Goal: Find specific page/section: Find specific page/section

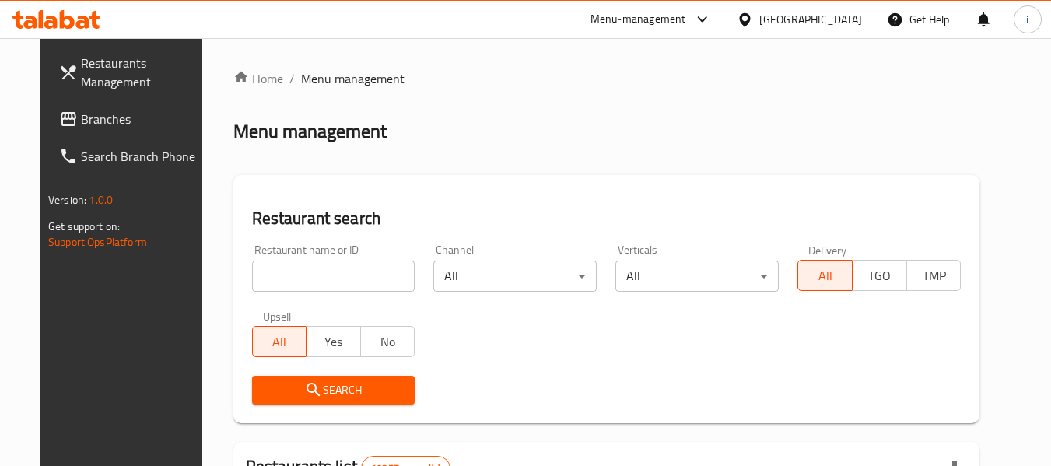
click at [753, 16] on icon at bounding box center [745, 20] width 16 height 16
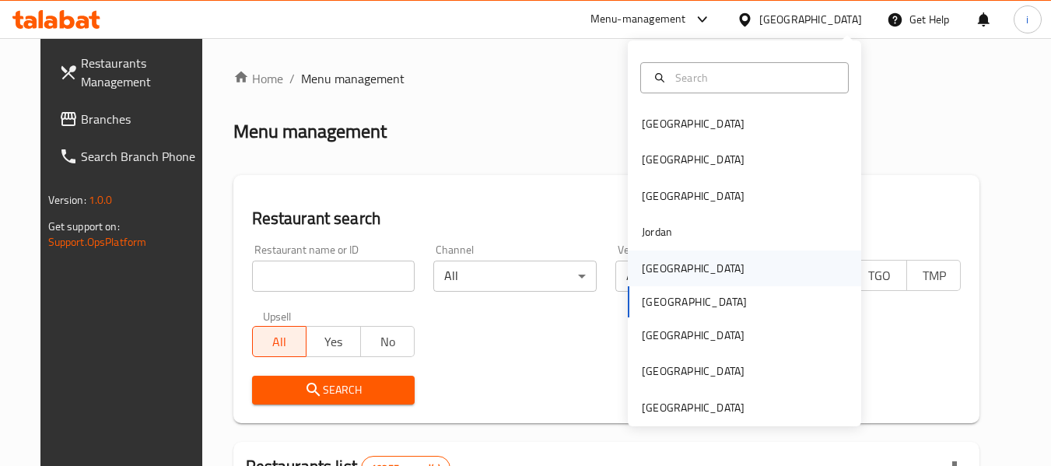
click at [659, 269] on div "[GEOGRAPHIC_DATA]" at bounding box center [693, 268] width 103 height 17
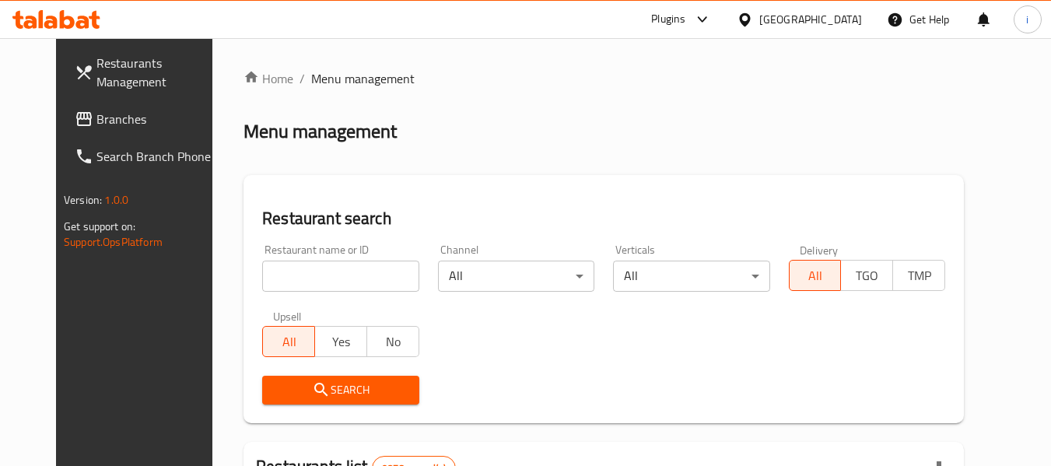
click at [96, 117] on span "Branches" at bounding box center [157, 119] width 123 height 19
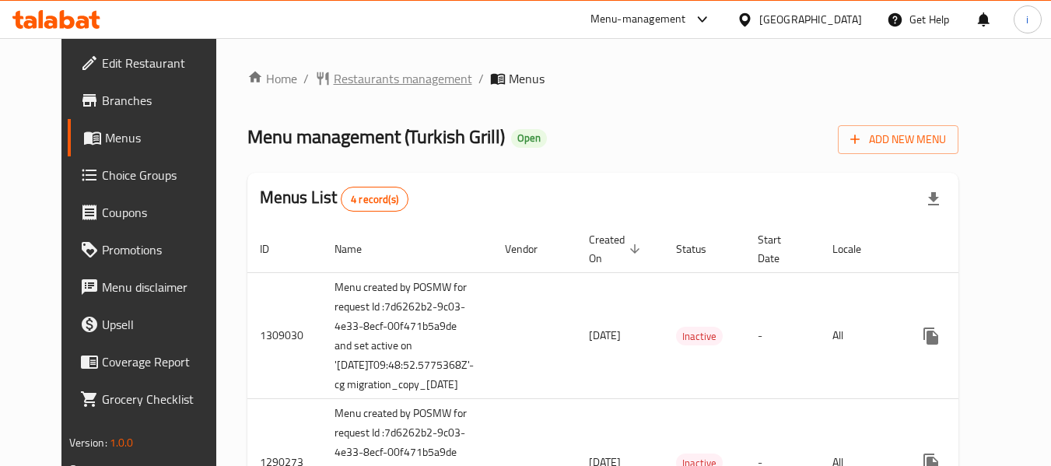
click at [334, 82] on span "Restaurants management" at bounding box center [403, 78] width 138 height 19
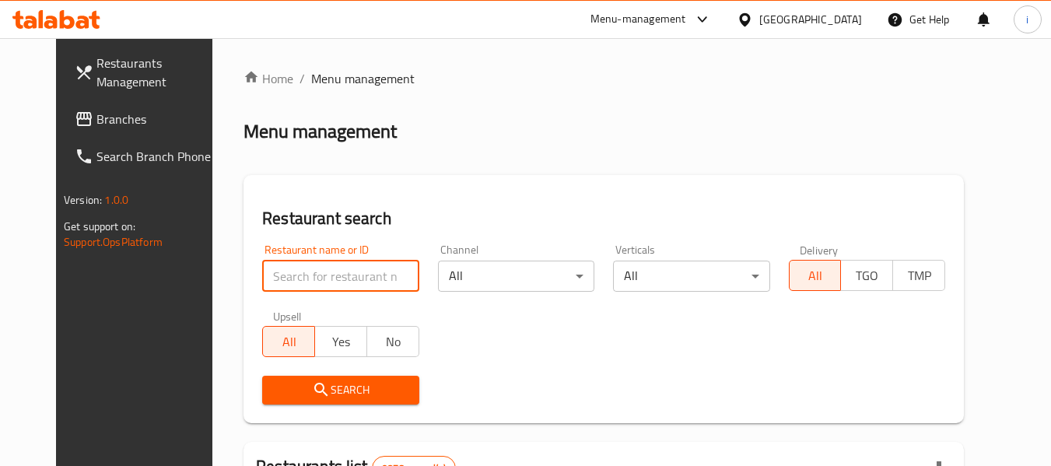
click at [285, 273] on input "search" at bounding box center [340, 276] width 156 height 31
paste input "172"
type input "172"
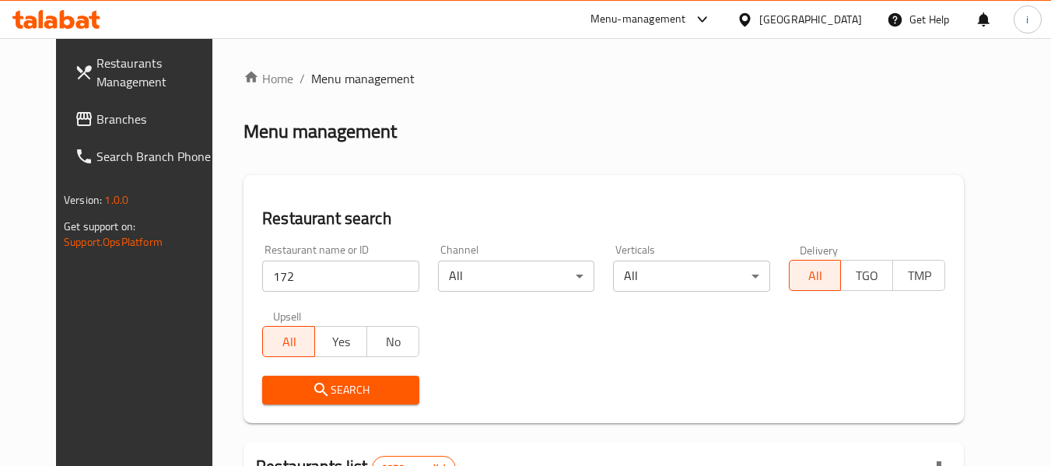
click at [285, 399] on span "Search" at bounding box center [340, 389] width 131 height 19
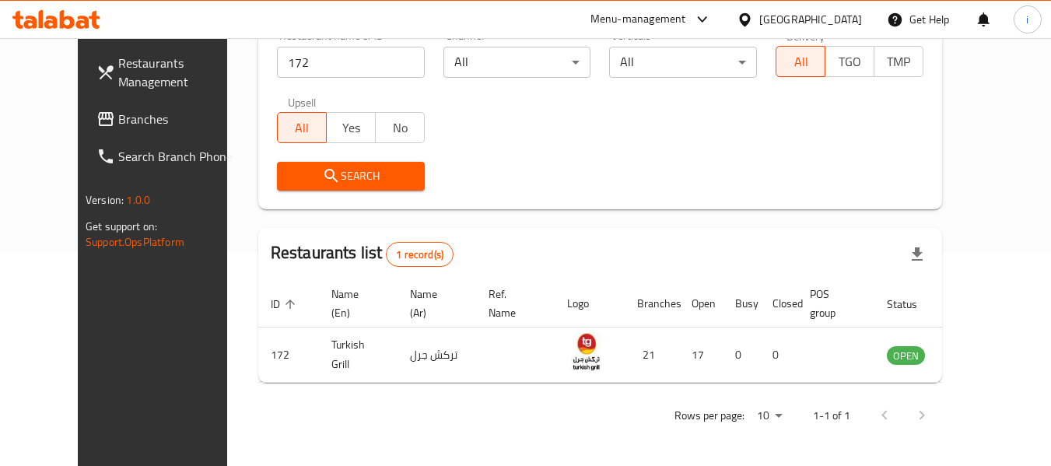
scroll to position [215, 0]
click at [686, 16] on div "Menu-management" at bounding box center [639, 19] width 96 height 19
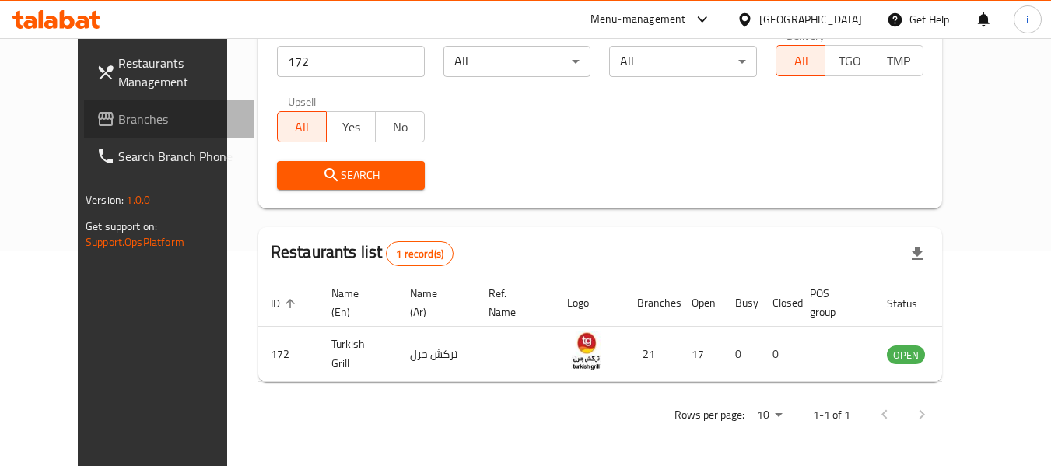
click at [118, 126] on span "Branches" at bounding box center [179, 119] width 123 height 19
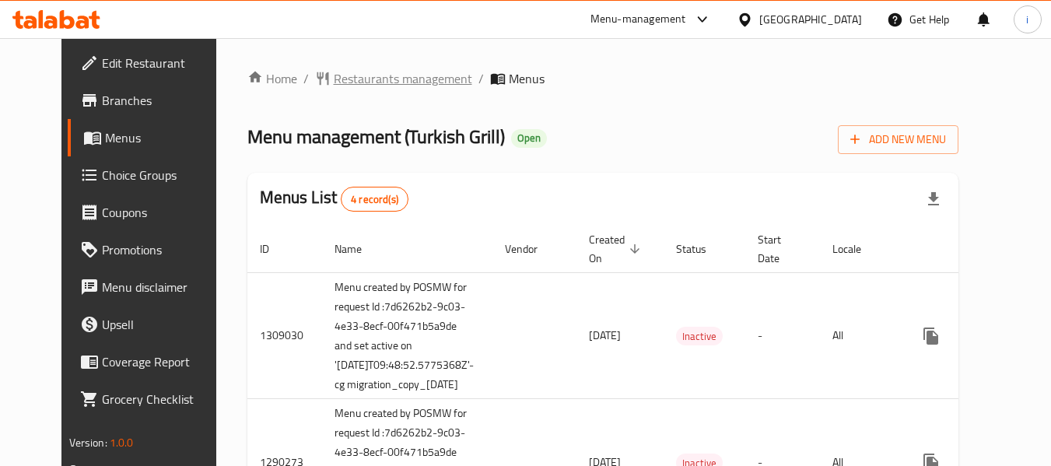
click at [386, 83] on span "Restaurants management" at bounding box center [403, 78] width 138 height 19
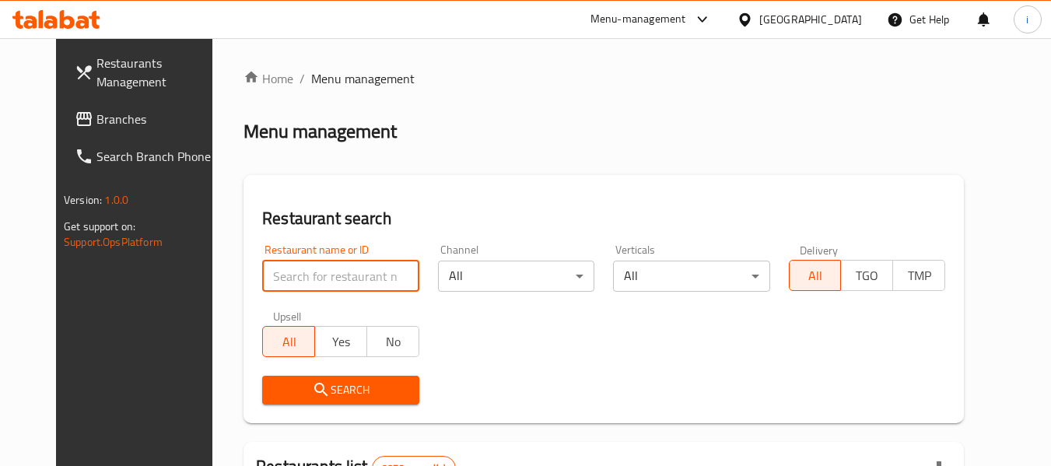
click at [317, 275] on input "search" at bounding box center [340, 276] width 156 height 31
paste input "172"
type input "172"
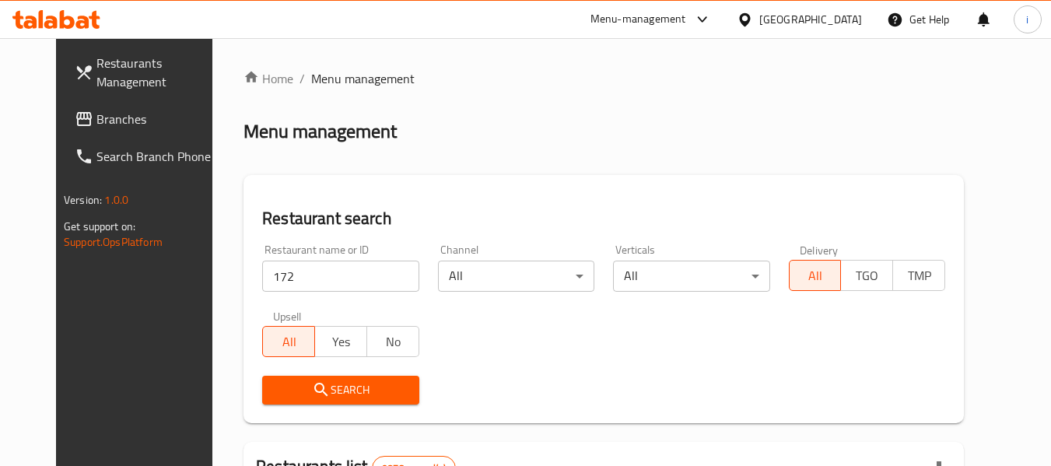
click at [311, 401] on button "Search" at bounding box center [340, 390] width 156 height 29
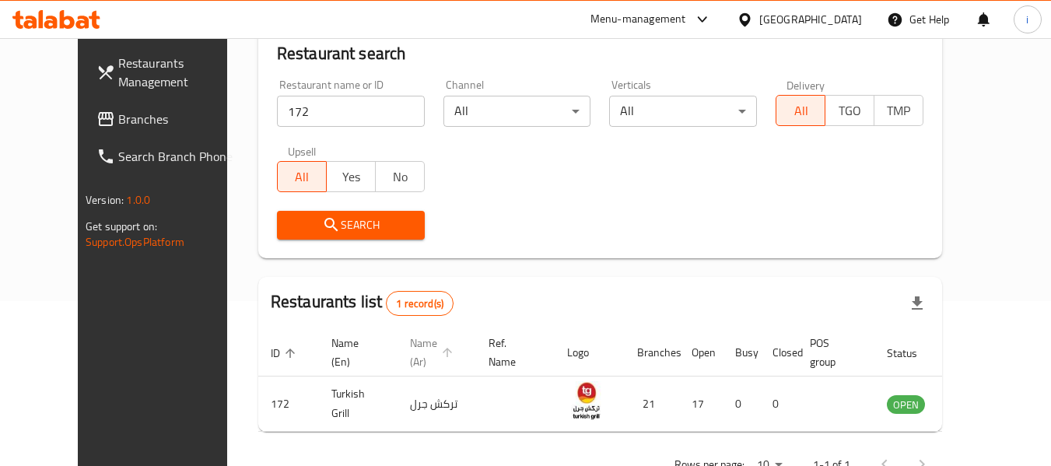
scroll to position [215, 0]
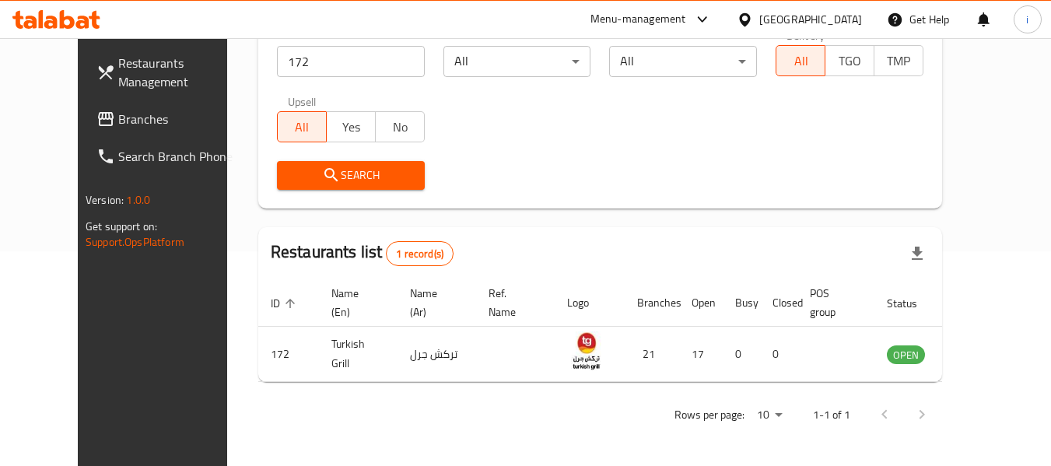
click at [118, 130] on link "Branches" at bounding box center [169, 118] width 170 height 37
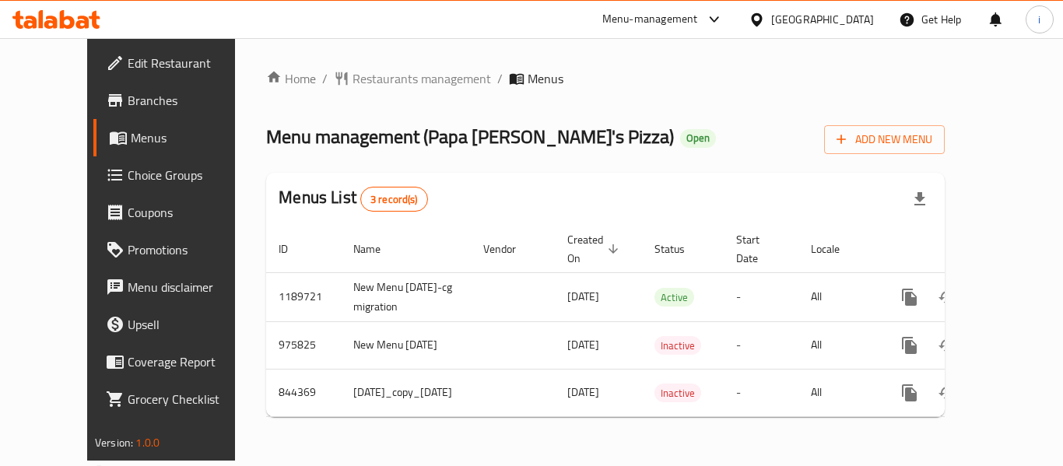
click at [698, 18] on div "Menu-management" at bounding box center [650, 19] width 96 height 19
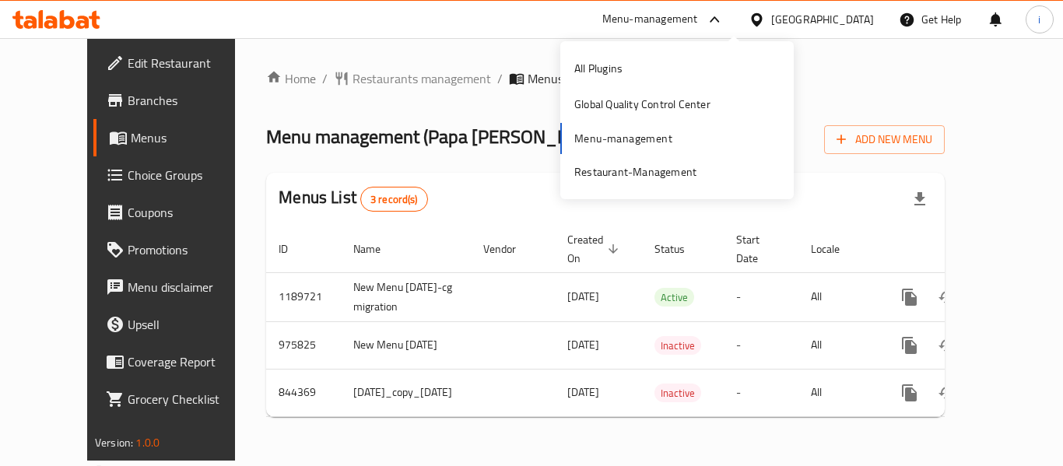
click at [75, 20] on icon at bounding box center [56, 19] width 88 height 19
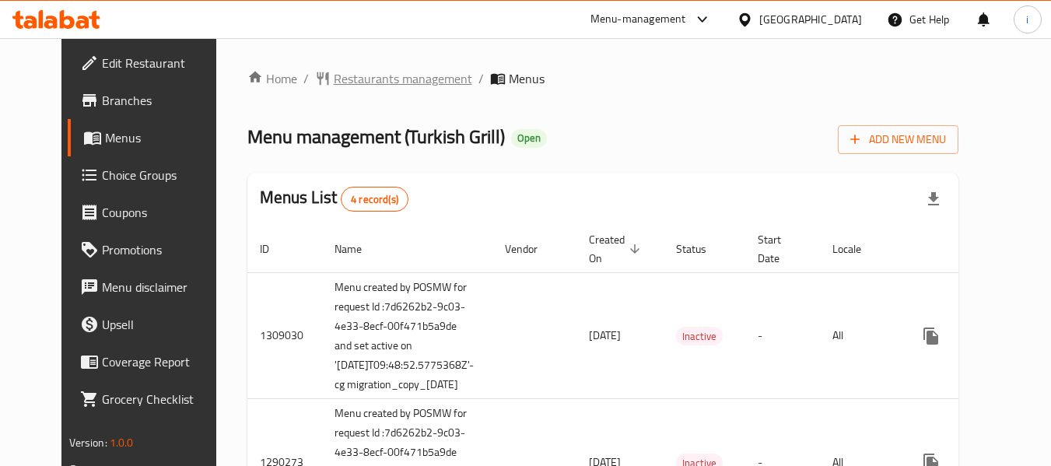
click at [334, 75] on span "Restaurants management" at bounding box center [403, 78] width 138 height 19
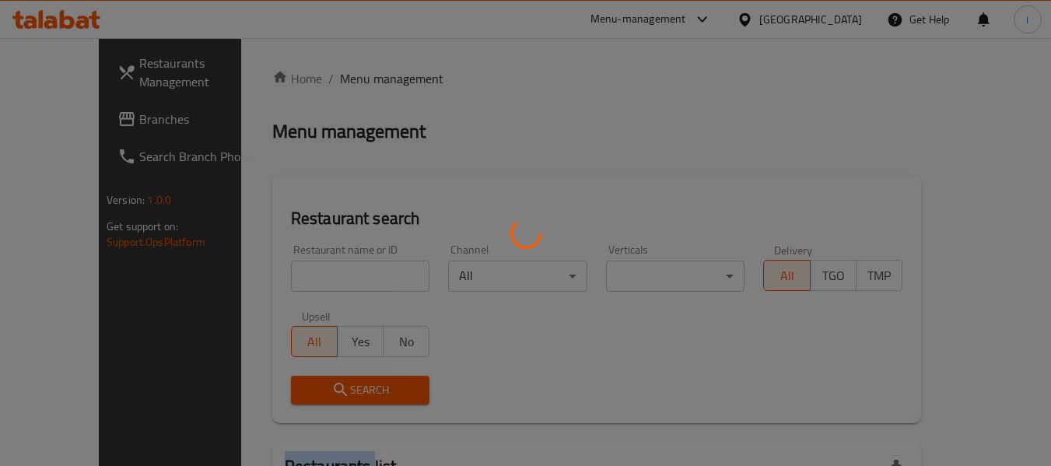
click at [305, 75] on div at bounding box center [525, 233] width 1051 height 466
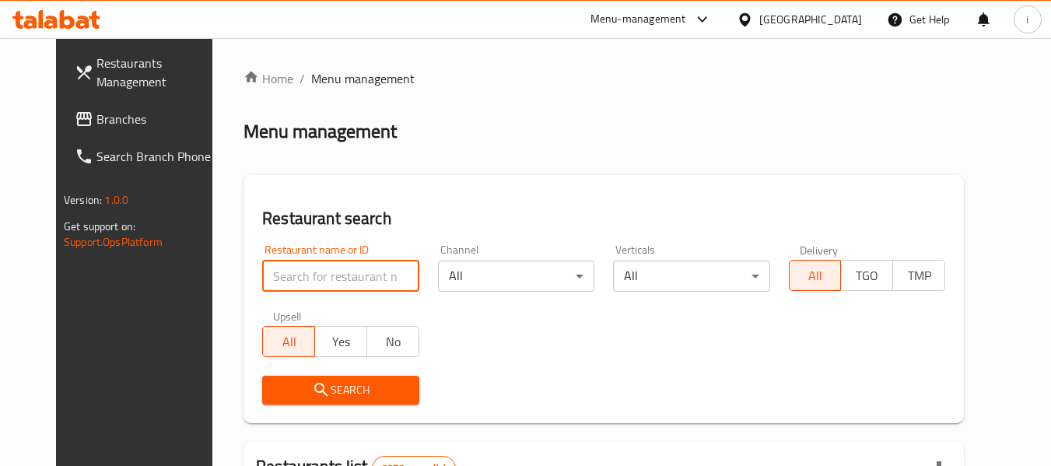
click at [290, 281] on input "search" at bounding box center [340, 276] width 156 height 31
type input "v"
click at [386, 273] on input "v" at bounding box center [340, 276] width 156 height 31
paste input "172"
type input "172"
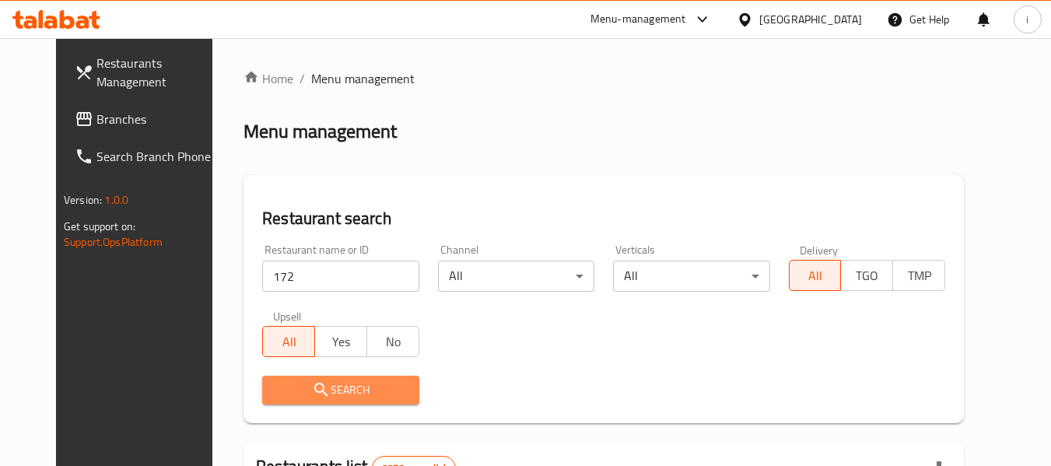
click at [315, 383] on span "Search" at bounding box center [340, 389] width 131 height 19
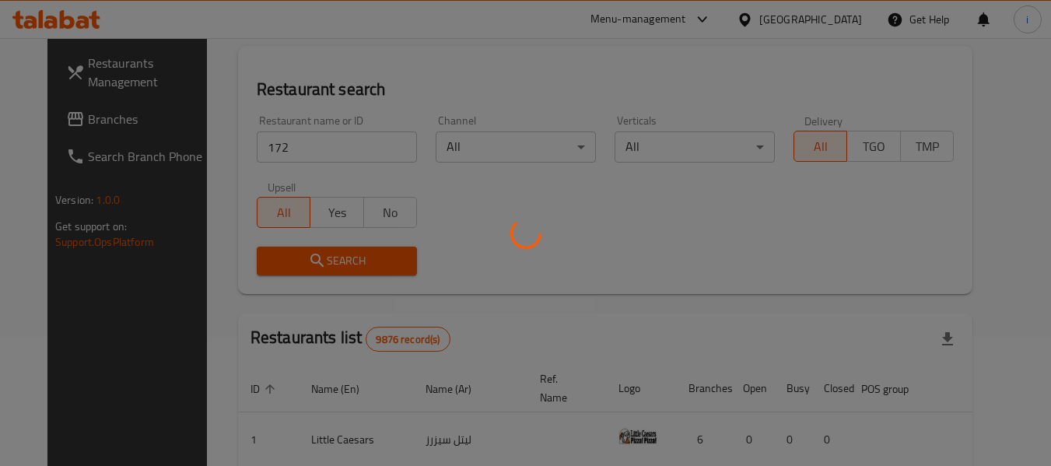
scroll to position [156, 0]
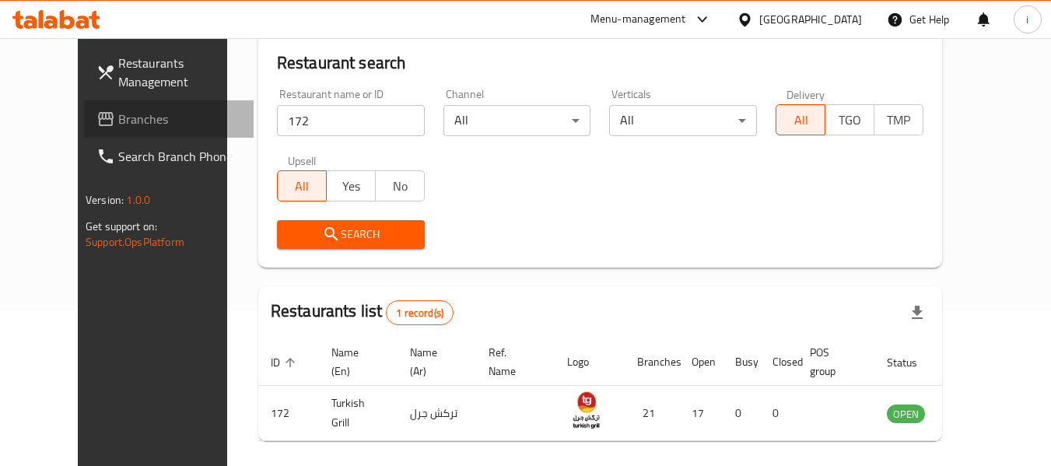
click at [118, 121] on span "Branches" at bounding box center [179, 119] width 123 height 19
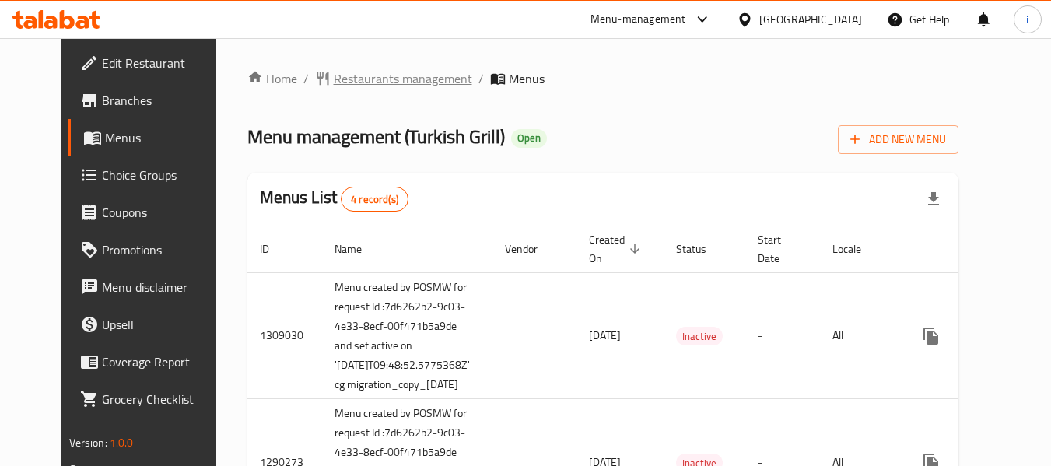
click at [372, 84] on span "Restaurants management" at bounding box center [403, 78] width 138 height 19
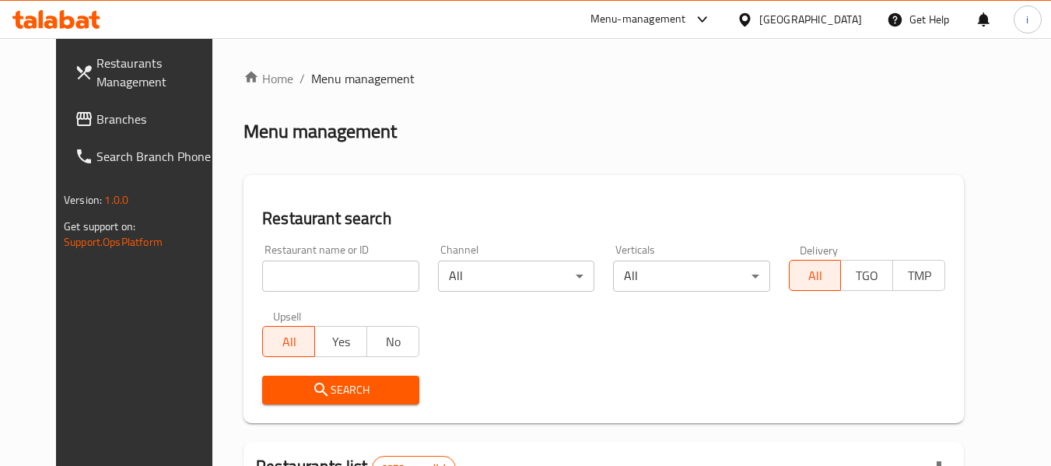
click at [347, 287] on input "search" at bounding box center [340, 276] width 156 height 31
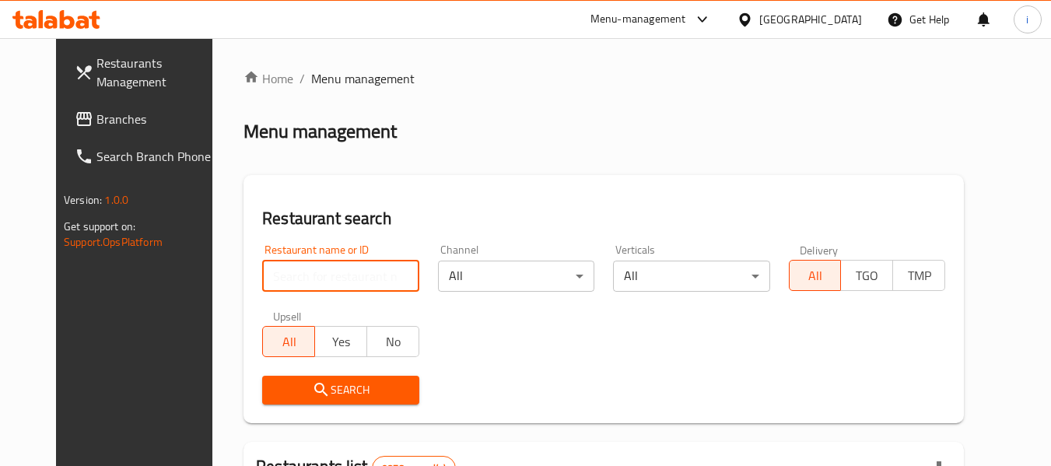
paste input "172"
type input "172"
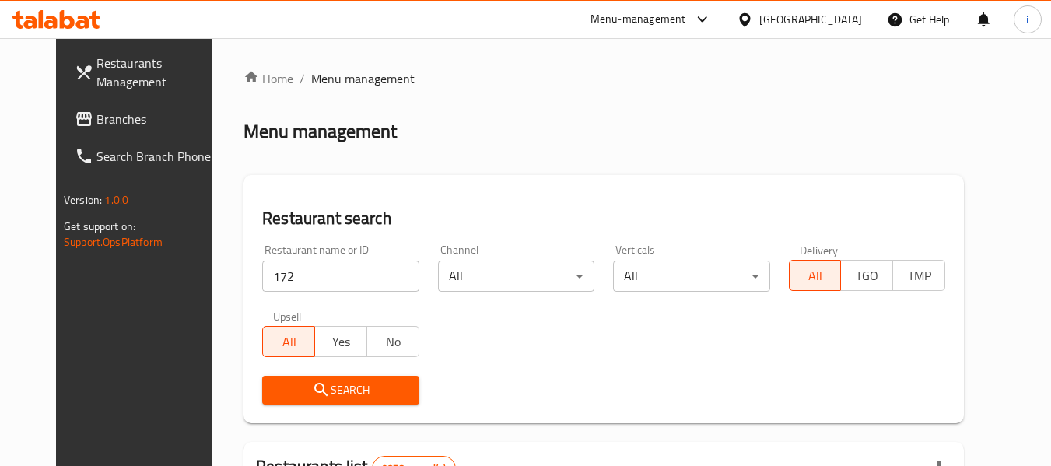
click at [305, 394] on span "Search" at bounding box center [340, 389] width 131 height 19
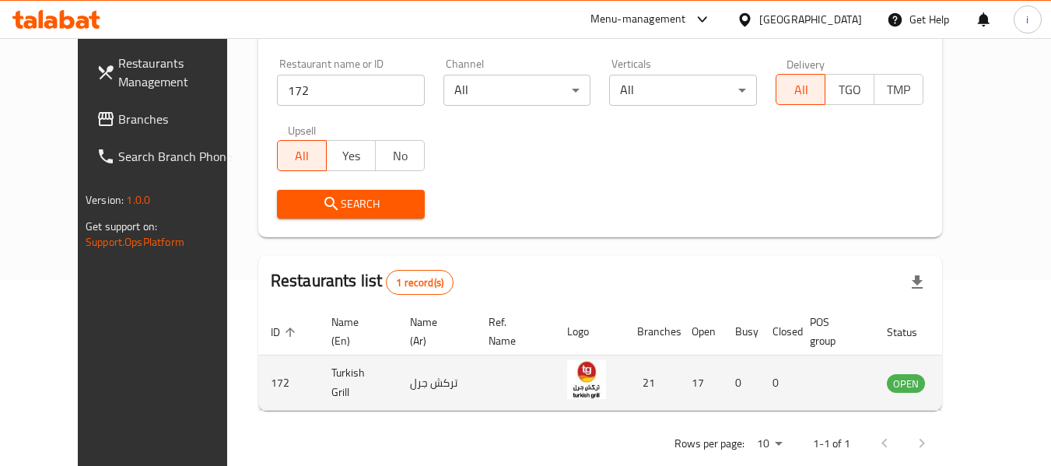
scroll to position [215, 0]
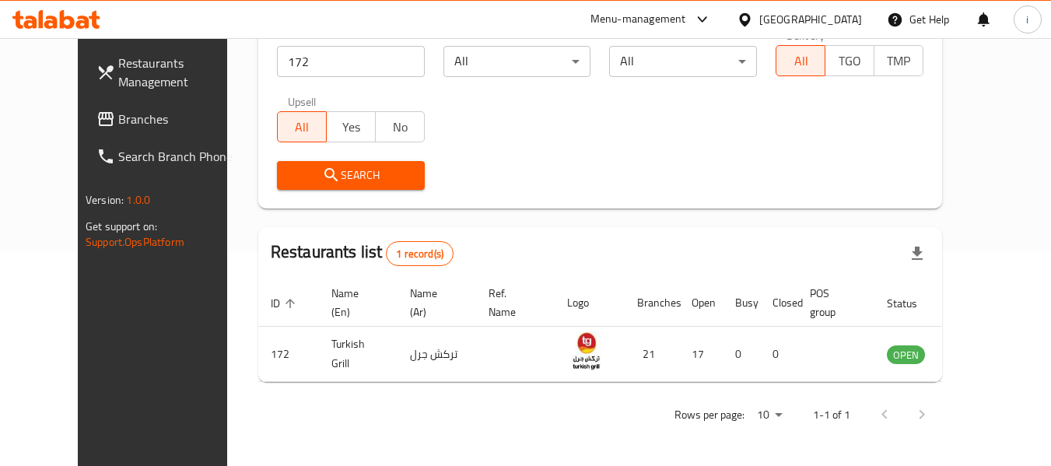
click at [724, 8] on div "Menu-management" at bounding box center [651, 19] width 146 height 37
click at [84, 96] on link "Restaurants Management" at bounding box center [169, 72] width 170 height 56
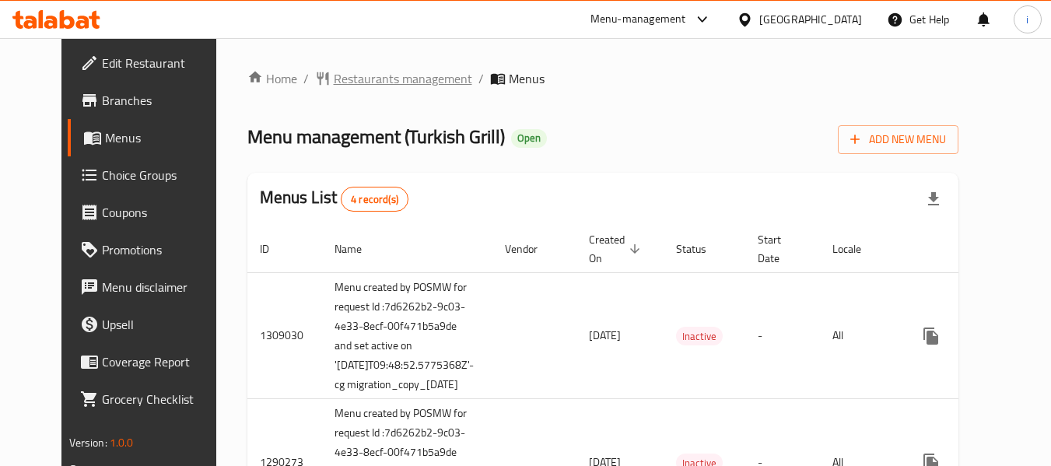
click at [334, 82] on span "Restaurants management" at bounding box center [403, 78] width 138 height 19
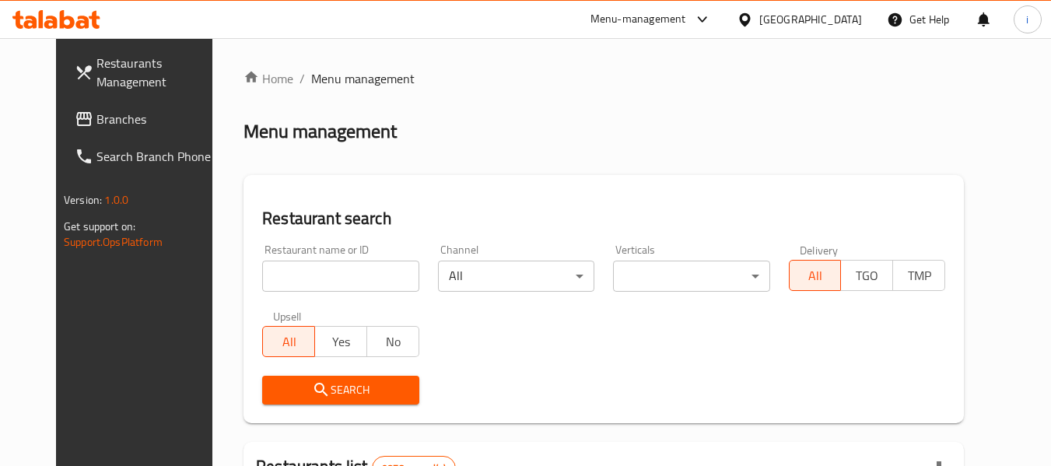
click at [310, 278] on input "search" at bounding box center [340, 276] width 156 height 31
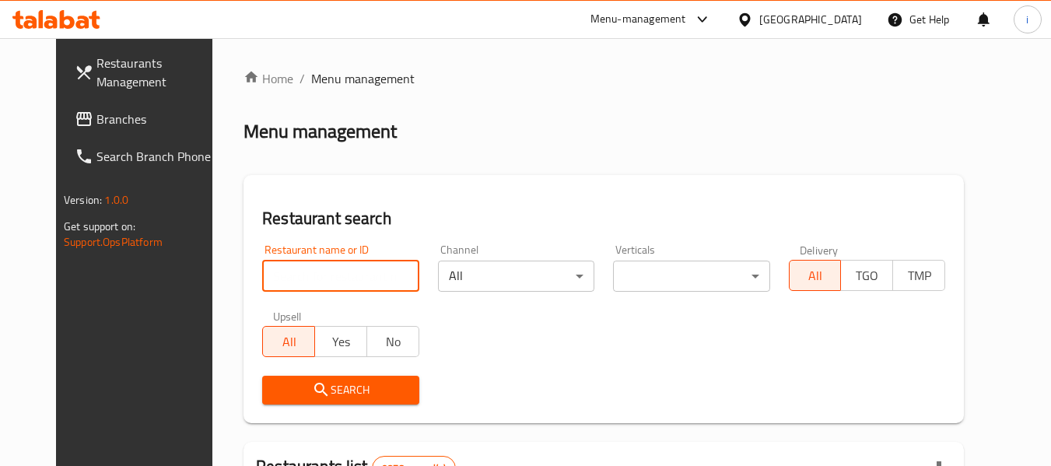
paste input "172"
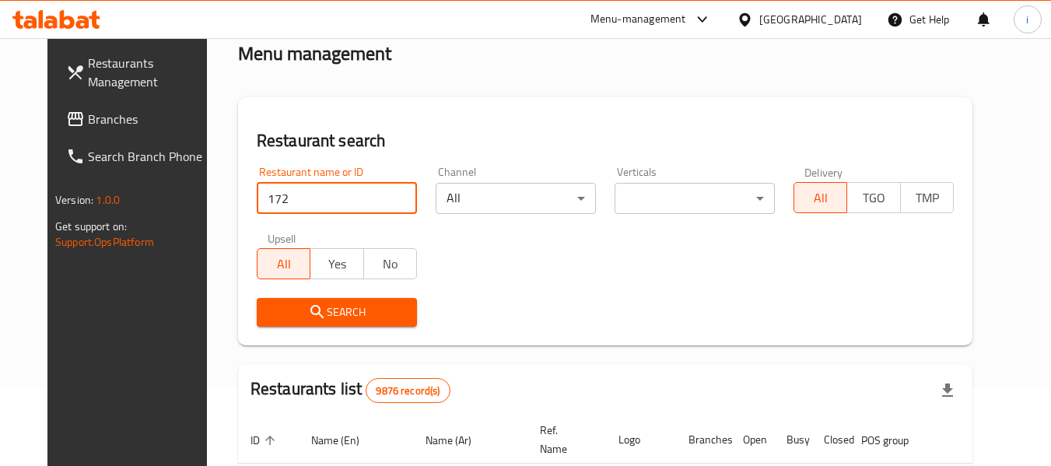
type input "172"
click at [308, 314] on icon "submit" at bounding box center [317, 312] width 19 height 19
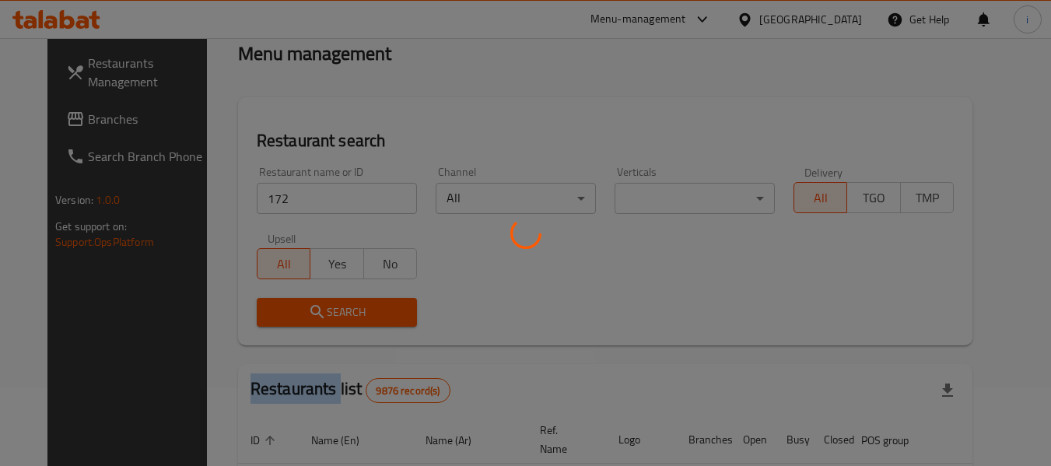
click at [288, 314] on div at bounding box center [525, 233] width 1051 height 466
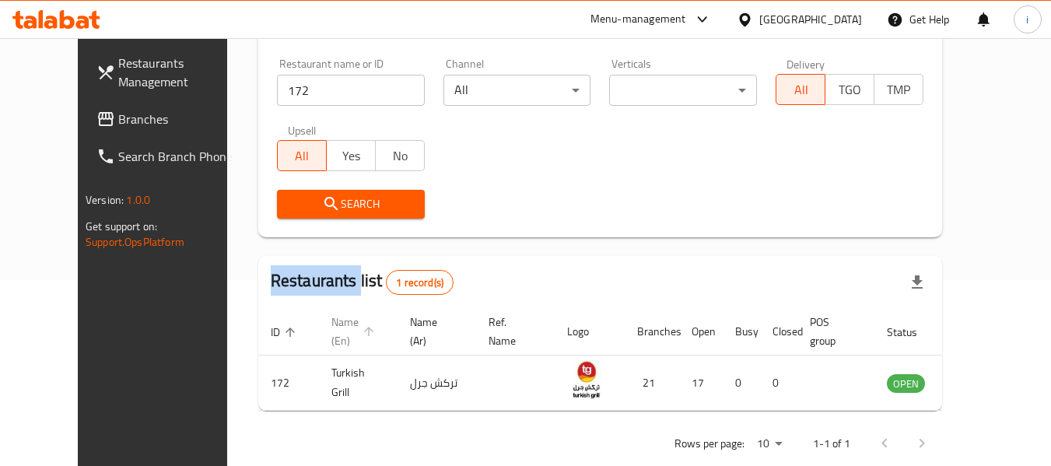
scroll to position [215, 0]
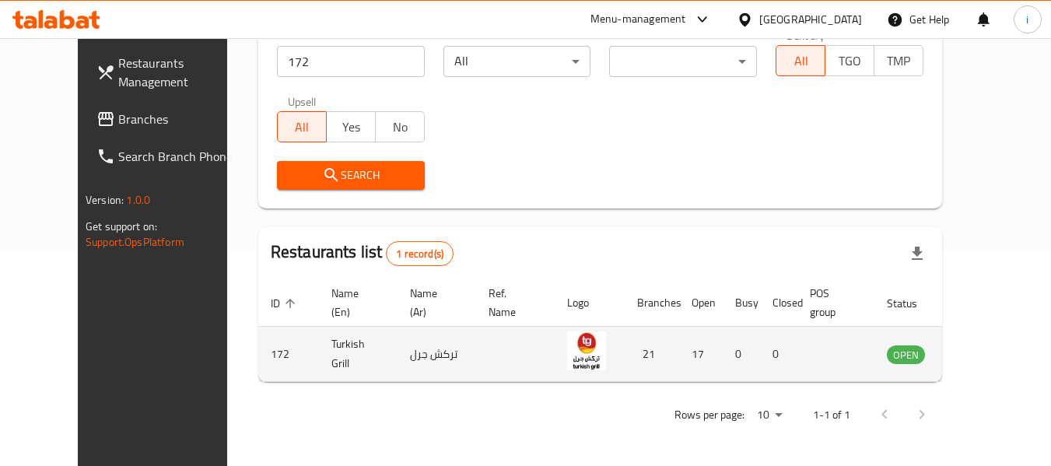
click at [808, 359] on td "enhanced table" at bounding box center [835, 354] width 77 height 55
